Goal: Information Seeking & Learning: Learn about a topic

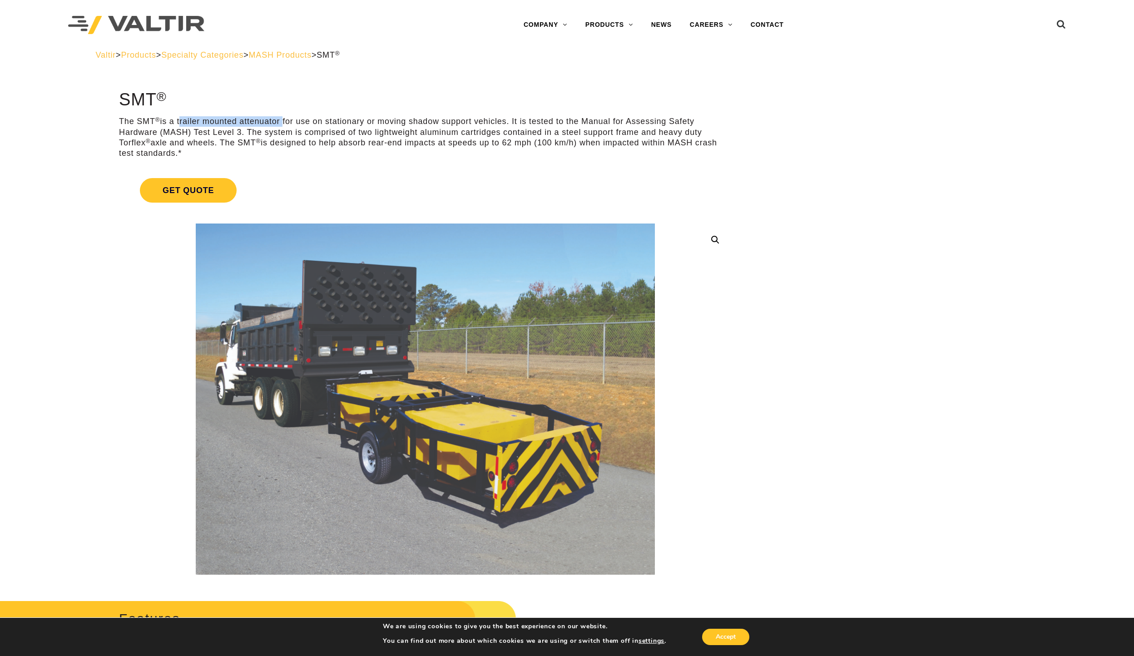
drag, startPoint x: 282, startPoint y: 121, endPoint x: 180, endPoint y: 116, distance: 101.8
drag, startPoint x: 180, startPoint y: 116, endPoint x: 186, endPoint y: 116, distance: 5.4
copy p "trailer mounted attenuator"
click at [105, 55] on span "Valtir" at bounding box center [106, 54] width 20 height 9
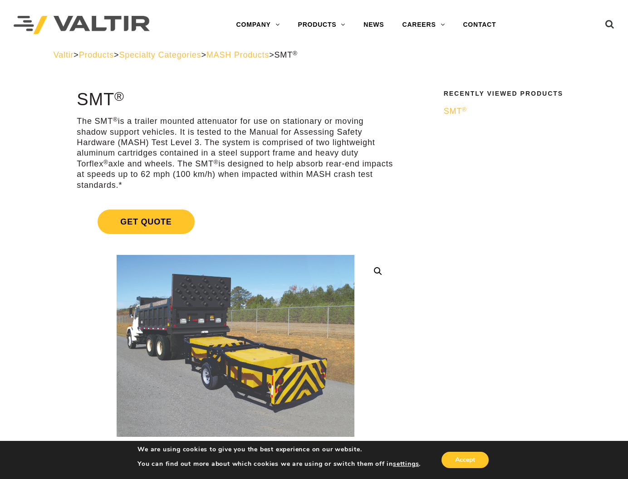
click at [451, 113] on span "SMT ®" at bounding box center [455, 111] width 23 height 9
